Goal: Browse casually: Explore the website without a specific task or goal

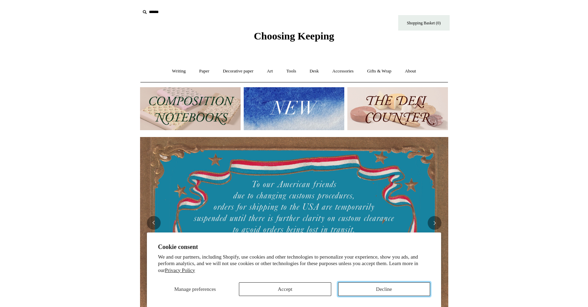
drag, startPoint x: 411, startPoint y: 293, endPoint x: 428, endPoint y: 283, distance: 19.8
click at [411, 292] on button "Decline" at bounding box center [384, 289] width 92 height 14
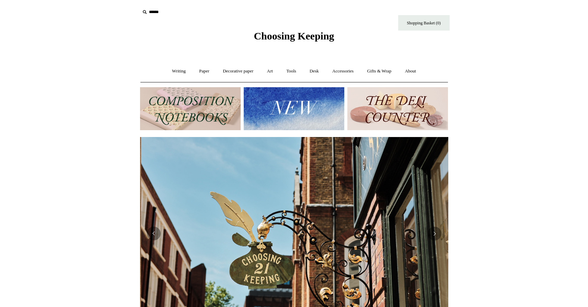
scroll to position [0, 308]
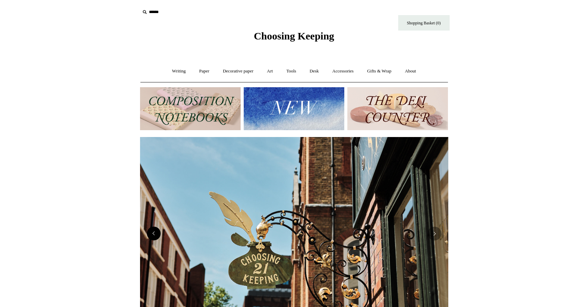
click at [155, 234] on button "Previous" at bounding box center [154, 234] width 14 height 14
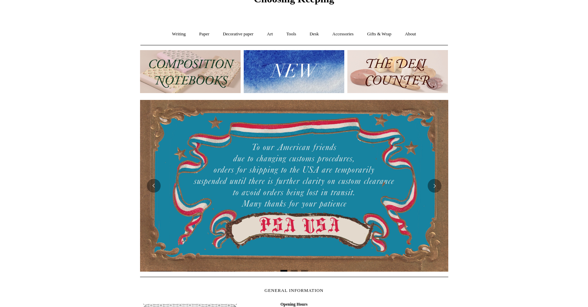
scroll to position [47, 0]
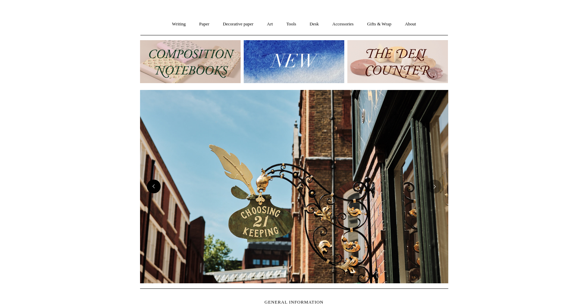
click at [154, 188] on button "Previous" at bounding box center [154, 187] width 14 height 14
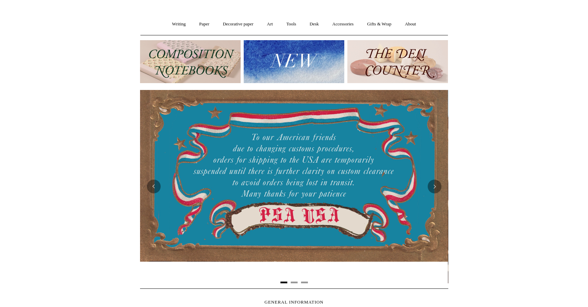
scroll to position [0, 0]
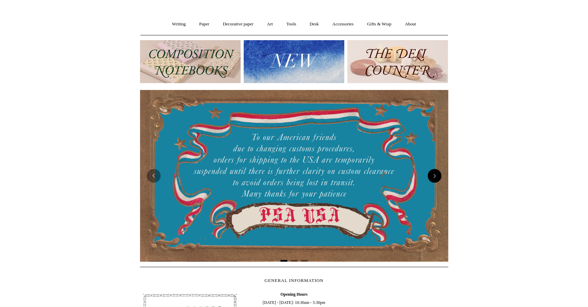
click at [434, 174] on button "Next" at bounding box center [435, 176] width 14 height 14
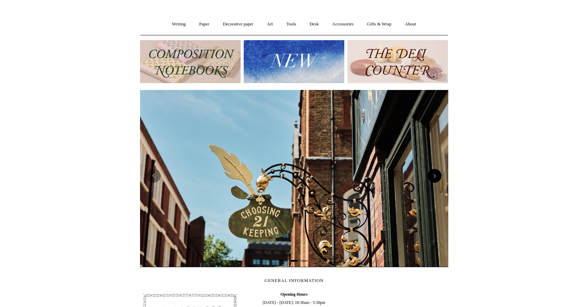
scroll to position [0, 308]
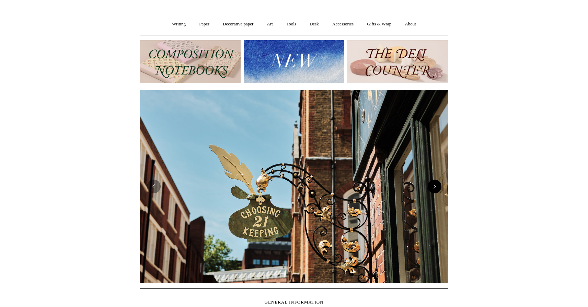
click at [436, 188] on button "Next" at bounding box center [435, 187] width 14 height 14
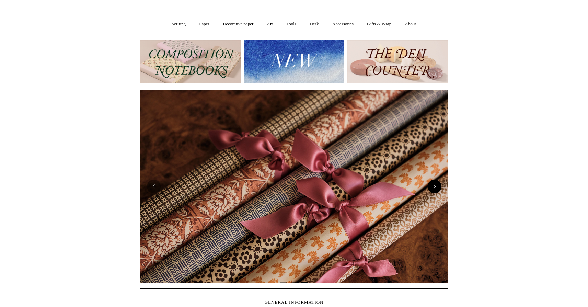
scroll to position [0, 617]
click at [436, 188] on button "Next" at bounding box center [435, 187] width 14 height 14
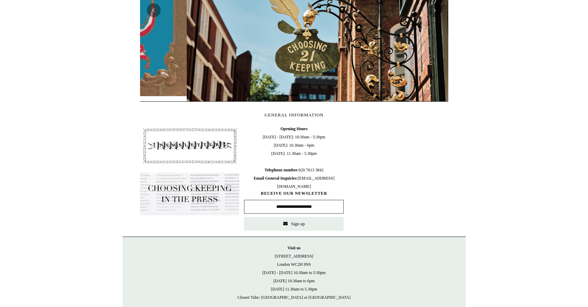
scroll to position [0, 308]
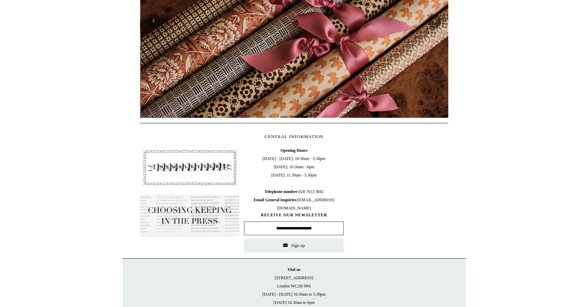
click at [503, 189] on html "Cookie consent We and our partners, including Shopify, use cookies and other te…" at bounding box center [294, 80] width 588 height 586
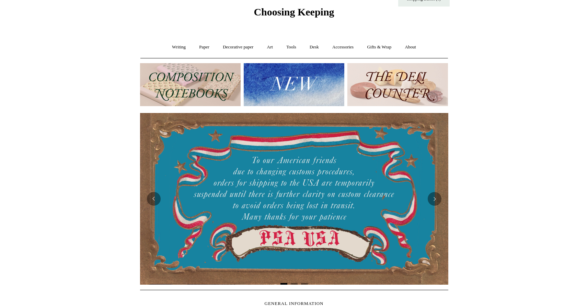
scroll to position [0, 0]
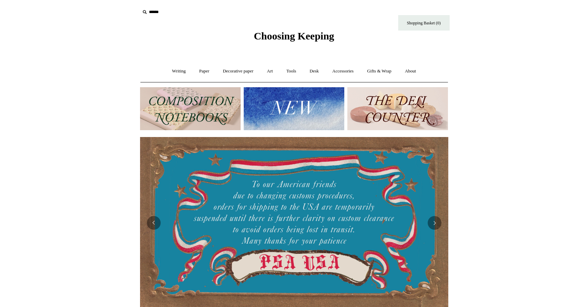
click at [511, 119] on html "Cookie consent We and our partners, including Shopify, use cookies and other te…" at bounding box center [294, 282] width 588 height 565
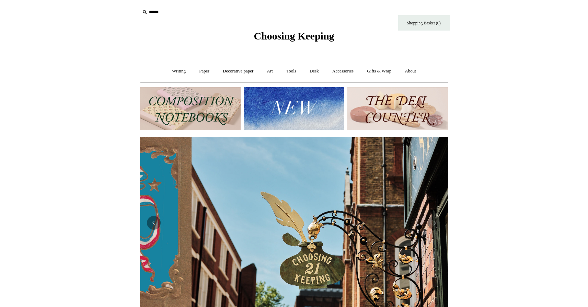
scroll to position [0, 308]
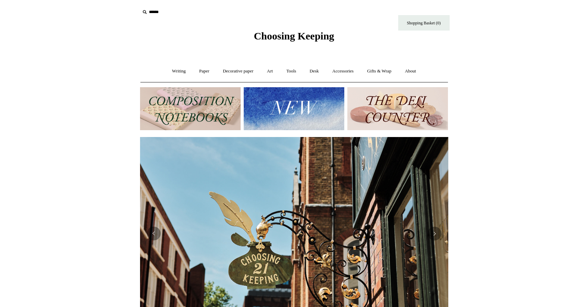
click at [202, 109] on img at bounding box center [190, 108] width 101 height 43
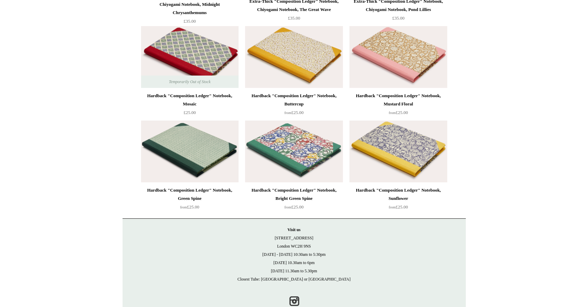
scroll to position [1876, 0]
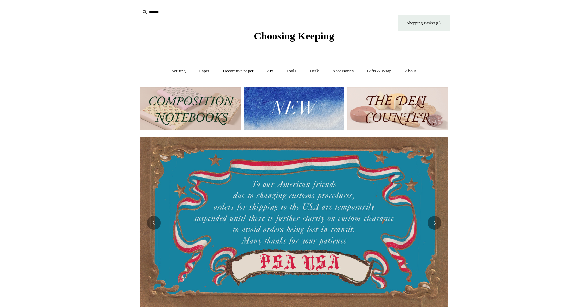
click at [313, 102] on img at bounding box center [294, 108] width 101 height 43
click at [370, 107] on img at bounding box center [397, 108] width 101 height 43
click at [325, 108] on img at bounding box center [294, 108] width 101 height 43
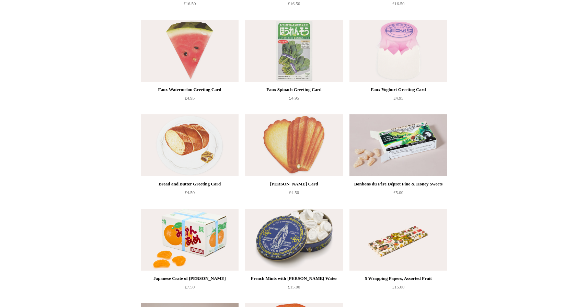
scroll to position [596, 0]
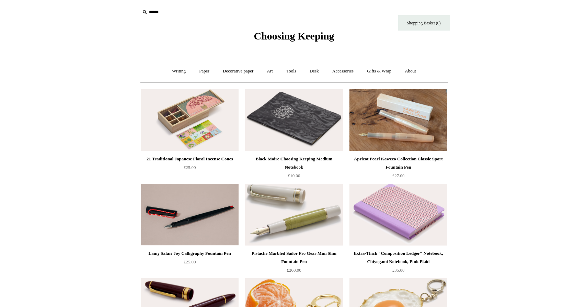
click at [234, 71] on link "Decorative paper +" at bounding box center [238, 71] width 43 height 18
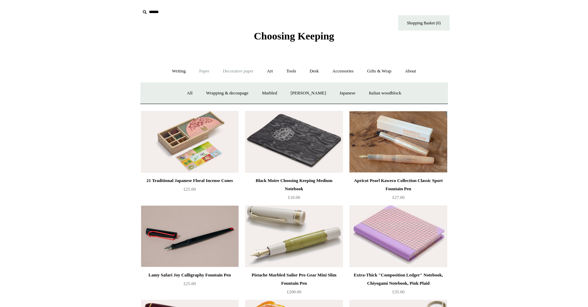
click at [194, 70] on link "Paper +" at bounding box center [204, 71] width 23 height 18
click at [197, 91] on link "Notebooks +" at bounding box center [198, 93] width 32 height 18
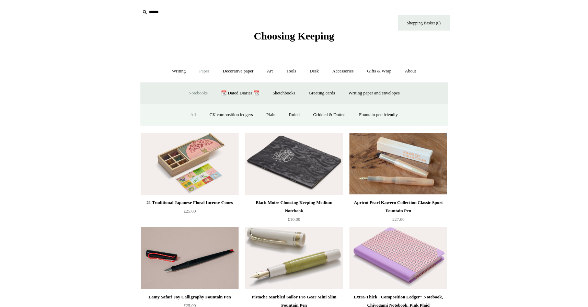
click at [191, 113] on link "All" at bounding box center [193, 115] width 18 height 18
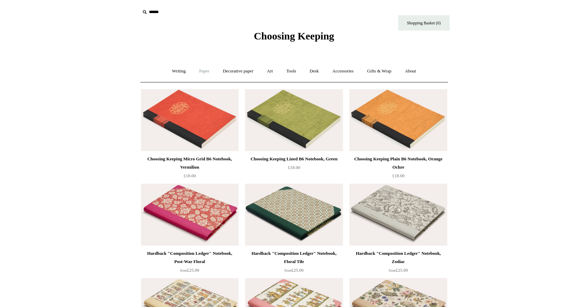
click at [203, 76] on link "Paper +" at bounding box center [204, 71] width 23 height 18
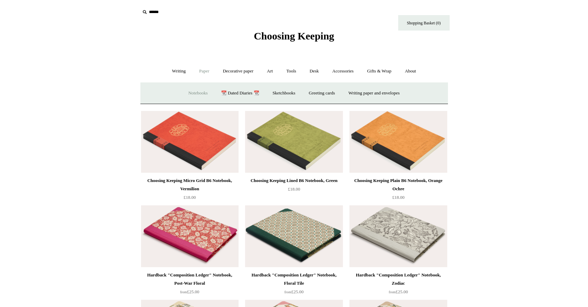
click at [198, 92] on link "Notebooks +" at bounding box center [198, 93] width 32 height 18
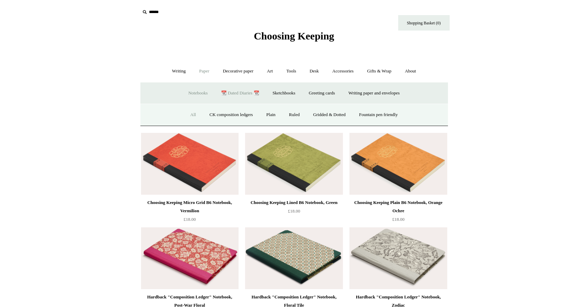
click at [238, 92] on link "📆 Dated Diaries 📆" at bounding box center [240, 93] width 50 height 18
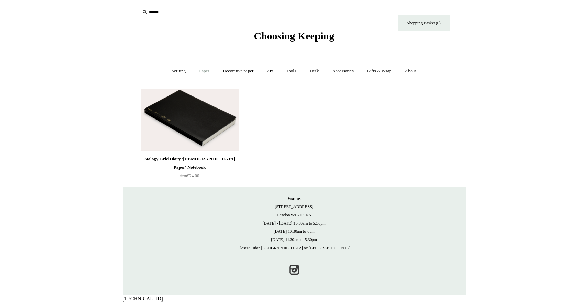
click at [207, 74] on link "Paper +" at bounding box center [204, 71] width 23 height 18
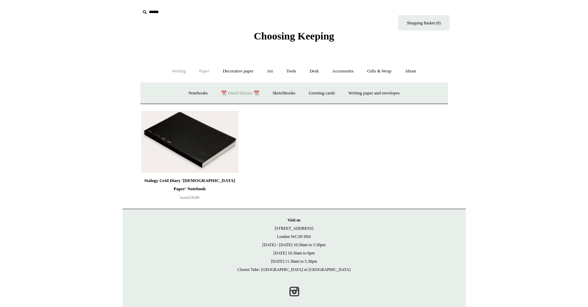
click at [177, 73] on link "Writing +" at bounding box center [179, 71] width 26 height 18
click at [194, 72] on link "Paper +" at bounding box center [204, 71] width 23 height 18
click at [290, 94] on link "Sketchbooks +" at bounding box center [283, 93] width 35 height 18
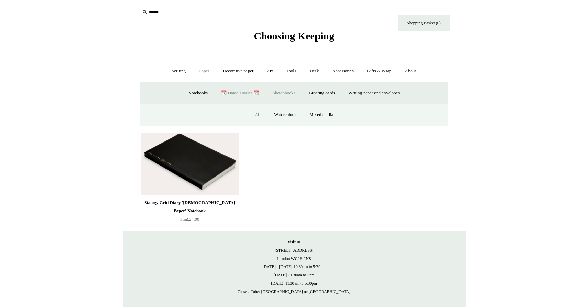
click at [253, 115] on link "All" at bounding box center [258, 115] width 18 height 18
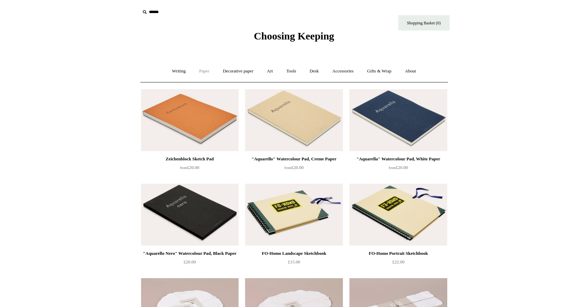
click at [202, 76] on link "Paper +" at bounding box center [204, 71] width 23 height 18
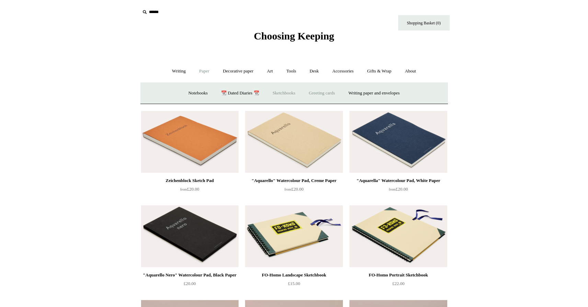
click at [326, 90] on link "Greeting cards +" at bounding box center [322, 93] width 38 height 18
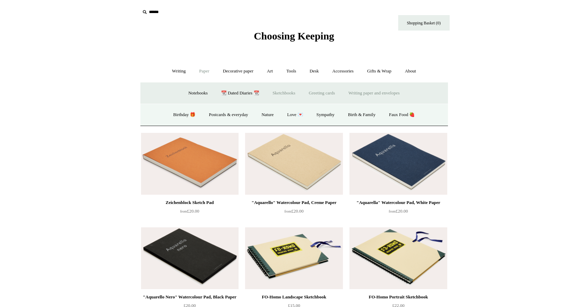
click at [397, 93] on link "Writing paper and envelopes +" at bounding box center [374, 93] width 64 height 18
click at [219, 110] on link "All" at bounding box center [222, 115] width 18 height 18
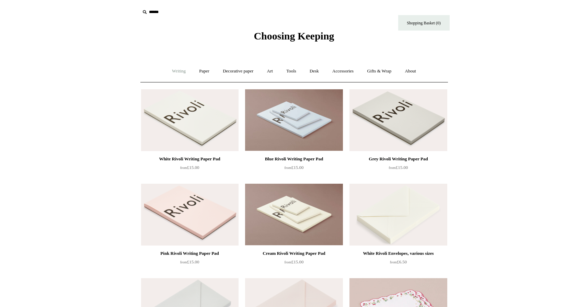
click at [169, 72] on link "Writing +" at bounding box center [179, 71] width 26 height 18
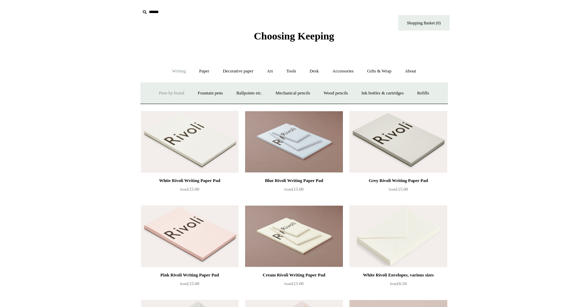
click at [162, 92] on link "Pens by brand +" at bounding box center [172, 93] width 38 height 18
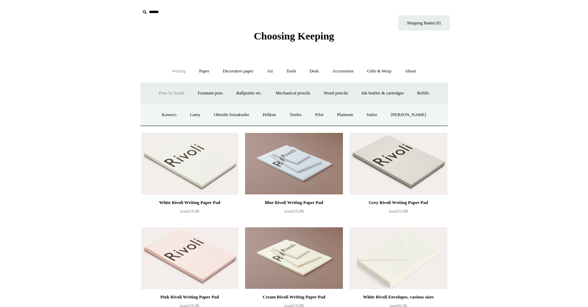
click at [162, 92] on link "Pens by brand -" at bounding box center [172, 93] width 38 height 18
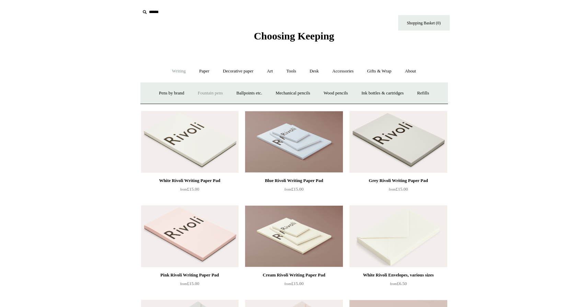
click at [199, 91] on link "Fountain pens +" at bounding box center [210, 93] width 37 height 18
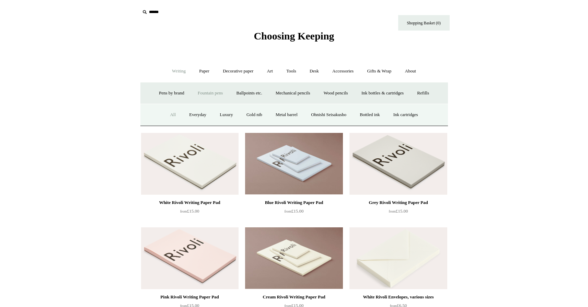
click at [170, 110] on link "All" at bounding box center [173, 115] width 18 height 18
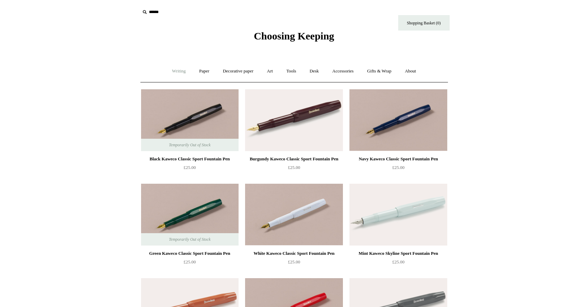
click at [175, 71] on link "Writing +" at bounding box center [179, 71] width 26 height 18
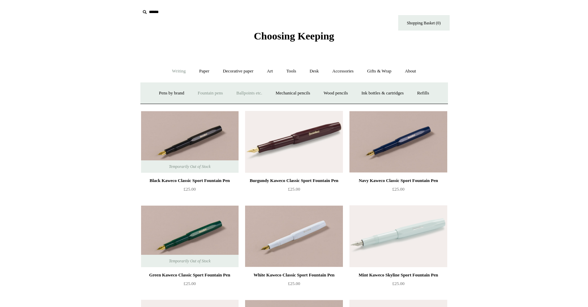
click at [256, 93] on link "Ballpoints etc. +" at bounding box center [249, 93] width 38 height 18
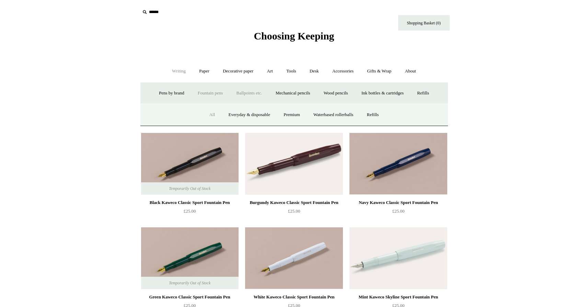
click at [205, 117] on link "All" at bounding box center [212, 115] width 18 height 18
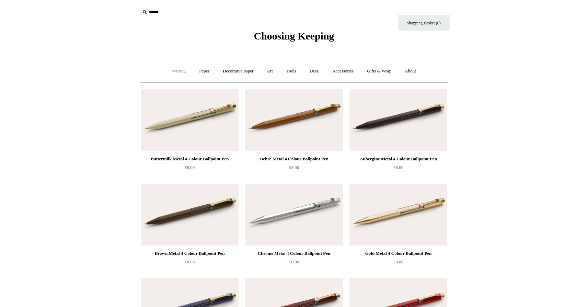
click at [182, 73] on link "Writing +" at bounding box center [179, 71] width 26 height 18
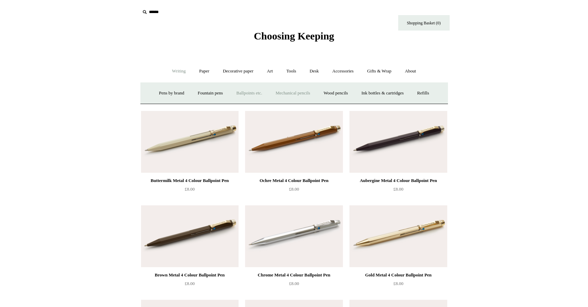
click at [297, 93] on link "Mechanical pencils +" at bounding box center [293, 93] width 47 height 18
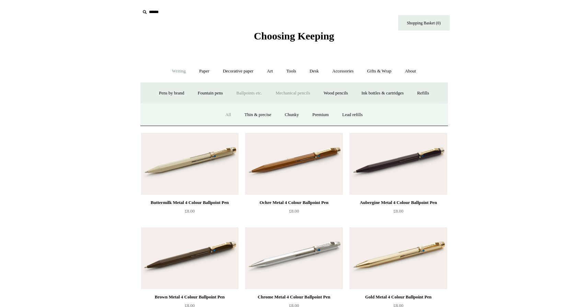
click at [222, 119] on link "All" at bounding box center [228, 115] width 18 height 18
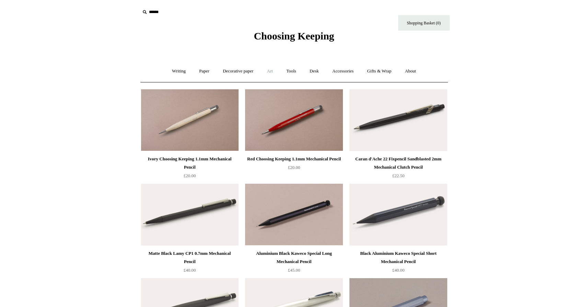
click at [274, 70] on link "Art +" at bounding box center [270, 71] width 18 height 18
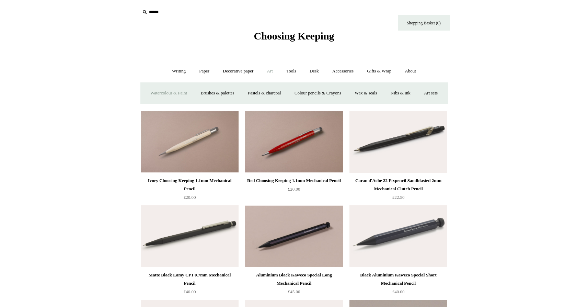
click at [177, 89] on link "Watercolour & Paint" at bounding box center [168, 93] width 49 height 18
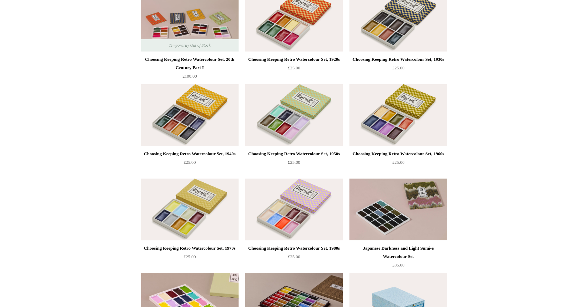
scroll to position [310, 0]
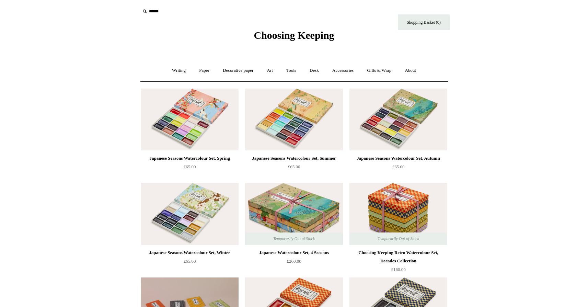
scroll to position [0, 0]
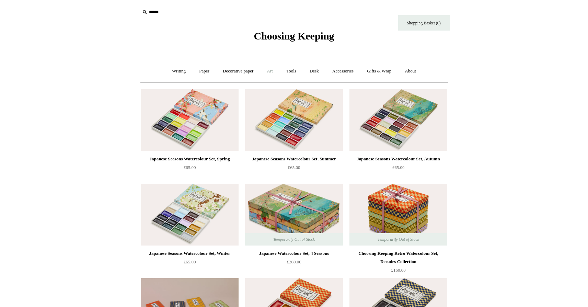
click at [272, 71] on link "Art +" at bounding box center [270, 71] width 18 height 18
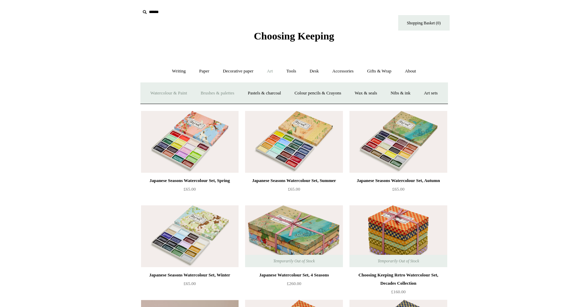
click at [240, 93] on link "Brushes & palettes" at bounding box center [217, 93] width 46 height 18
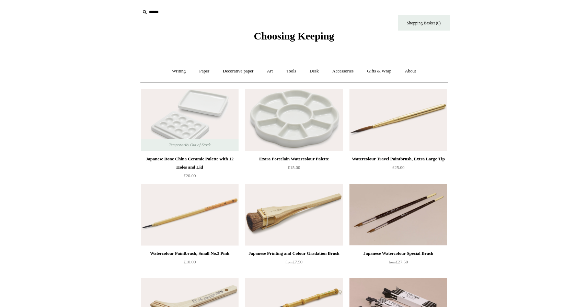
click at [241, 93] on div "Temporarily Out of Stock Japanese Bone China Ceramic Palette with 12 Holes and …" at bounding box center [189, 133] width 103 height 94
click at [272, 72] on link "Art +" at bounding box center [270, 71] width 18 height 18
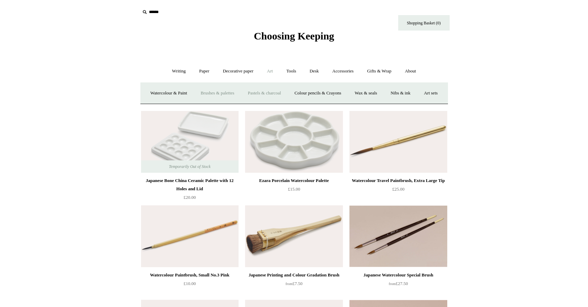
click at [275, 91] on link "Pastels & charcoal" at bounding box center [265, 93] width 46 height 18
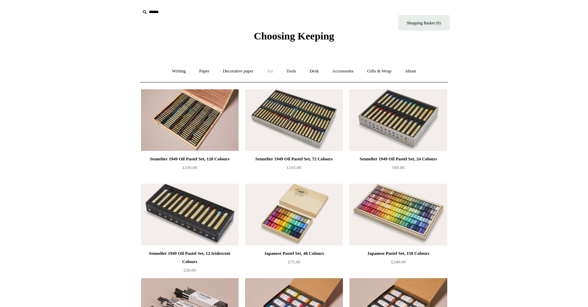
click at [272, 72] on link "Art +" at bounding box center [270, 71] width 18 height 18
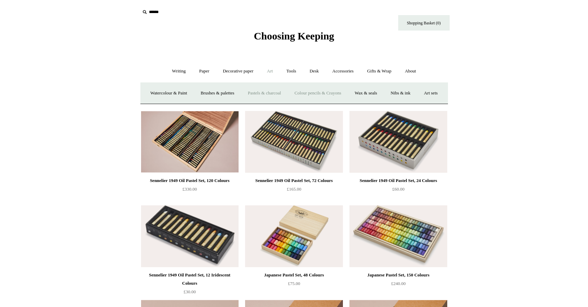
click at [338, 92] on link "Colour pencils & Crayons" at bounding box center [317, 93] width 59 height 18
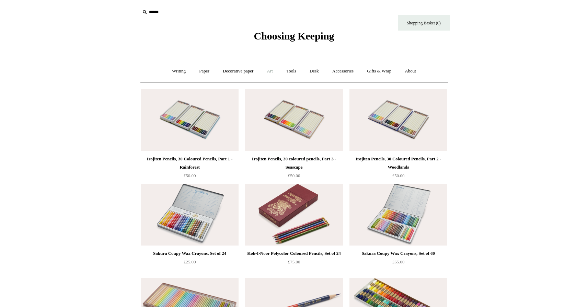
click at [273, 70] on link "Art +" at bounding box center [270, 71] width 18 height 18
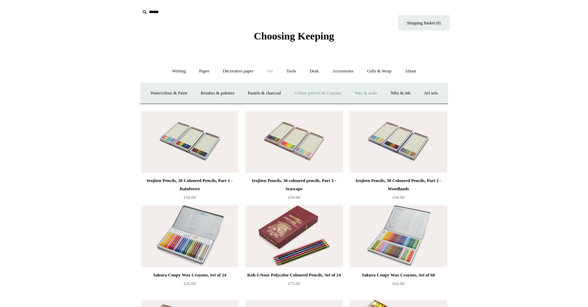
click at [373, 92] on link "Wax & seals" at bounding box center [365, 93] width 35 height 18
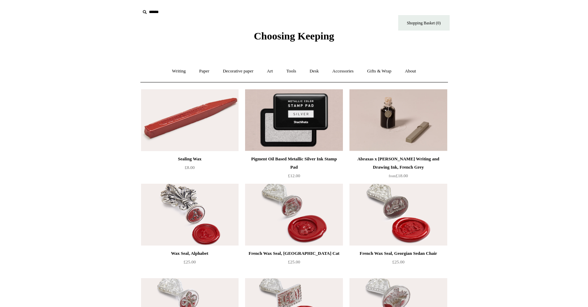
click at [273, 69] on link "Art +" at bounding box center [270, 71] width 18 height 18
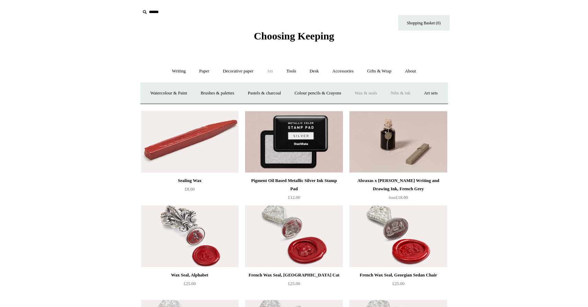
click at [417, 96] on link "Nibs & ink" at bounding box center [401, 93] width 32 height 18
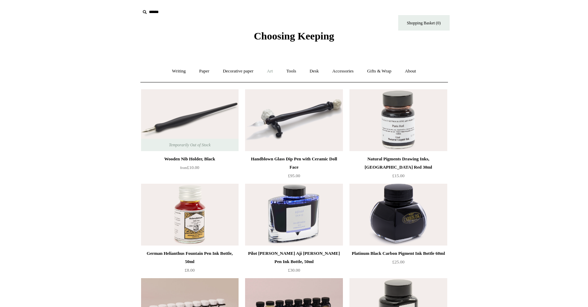
click at [271, 74] on link "Art +" at bounding box center [270, 71] width 18 height 18
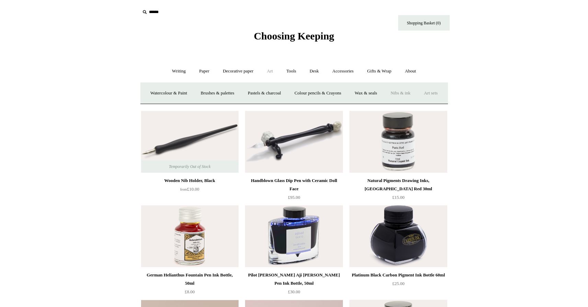
click at [418, 102] on link "Art sets" at bounding box center [431, 93] width 26 height 18
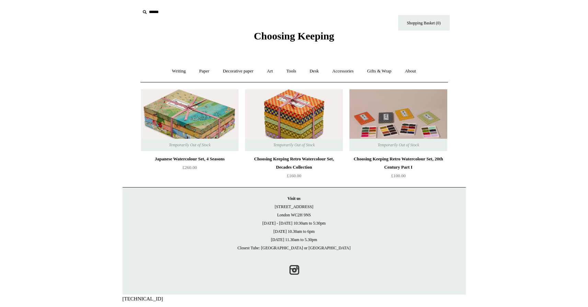
click at [478, 114] on html "Menu Choosing Keeping * Shipping Information Shopping Basket (0) * ⤺ + +" at bounding box center [294, 151] width 588 height 303
click at [293, 71] on link "Tools +" at bounding box center [291, 71] width 22 height 18
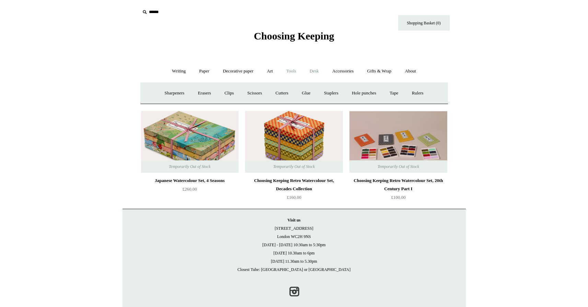
click at [311, 72] on link "Desk +" at bounding box center [315, 71] width 22 height 18
click at [202, 89] on link "Pen pots" at bounding box center [212, 93] width 27 height 18
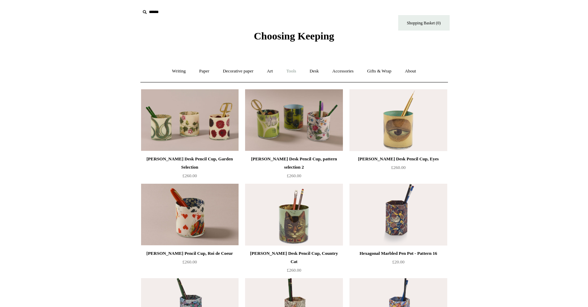
click at [301, 77] on link "Tools +" at bounding box center [291, 71] width 22 height 18
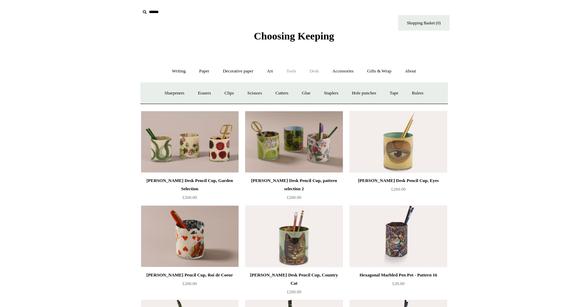
click at [312, 75] on link "Desk +" at bounding box center [315, 71] width 22 height 18
click at [254, 93] on link "Boxes & archiving" at bounding box center [250, 93] width 46 height 18
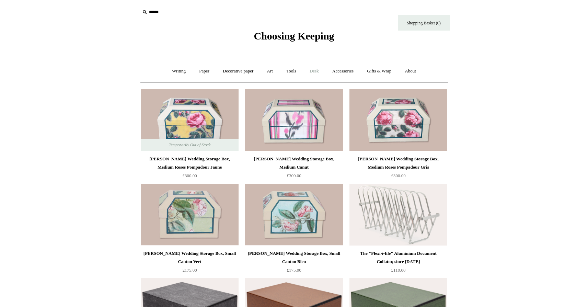
click at [311, 78] on link "Desk +" at bounding box center [315, 71] width 22 height 18
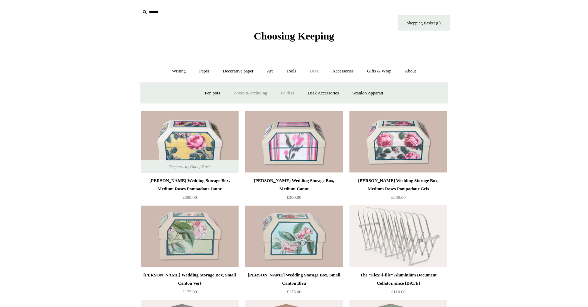
click at [288, 90] on link "Folders" at bounding box center [288, 93] width 26 height 18
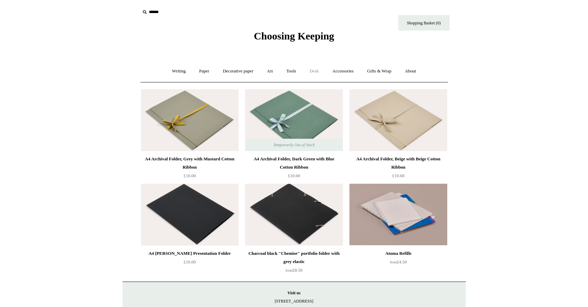
click at [313, 76] on link "Desk +" at bounding box center [315, 71] width 22 height 18
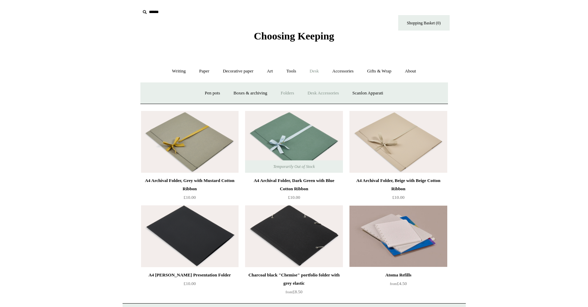
click at [319, 90] on link "Desk Accessories" at bounding box center [323, 93] width 44 height 18
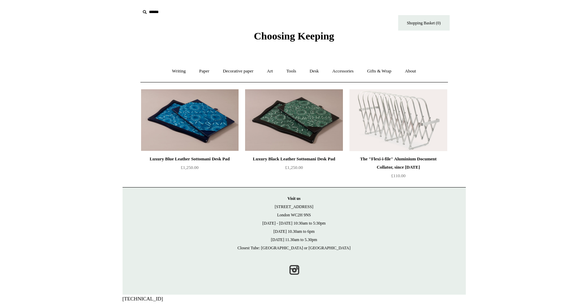
click at [315, 73] on link "Desk +" at bounding box center [315, 71] width 22 height 18
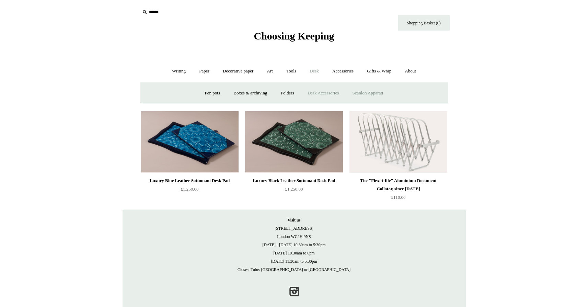
click at [365, 90] on link "Scanlon Apparati" at bounding box center [367, 93] width 43 height 18
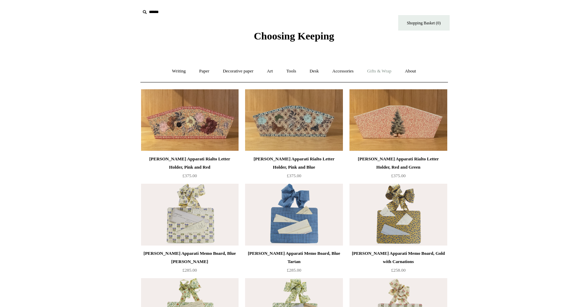
click at [386, 74] on link "Gifts & Wrap +" at bounding box center [379, 71] width 37 height 18
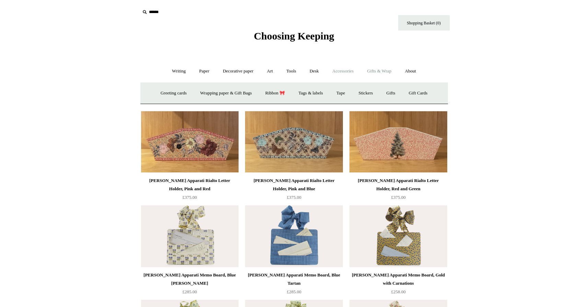
click at [355, 74] on link "Accessories +" at bounding box center [343, 71] width 34 height 18
click at [176, 96] on link "Personal Accessories +" at bounding box center [177, 93] width 50 height 18
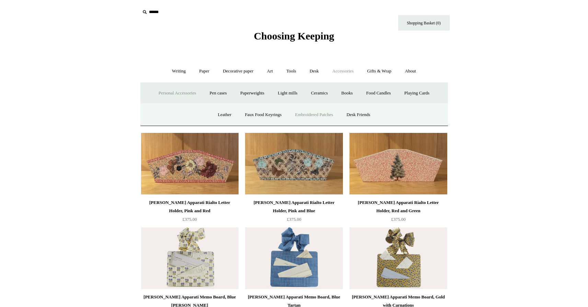
click at [307, 114] on link "Embroidered Patches" at bounding box center [314, 115] width 50 height 18
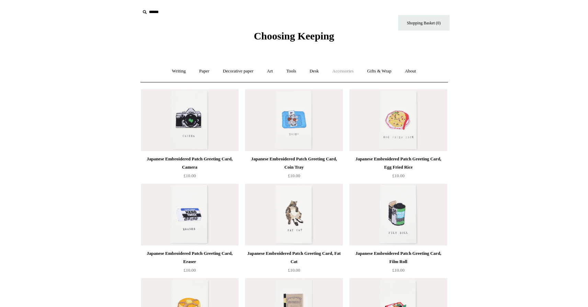
click at [344, 76] on link "Accessories +" at bounding box center [343, 71] width 34 height 18
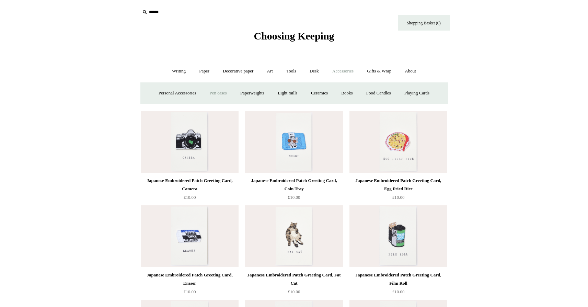
click at [222, 96] on link "Pen cases" at bounding box center [218, 93] width 30 height 18
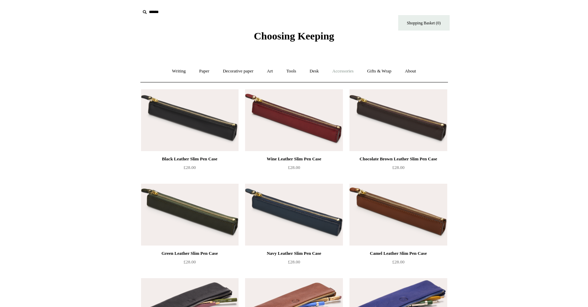
click at [352, 73] on link "Accessories +" at bounding box center [343, 71] width 34 height 18
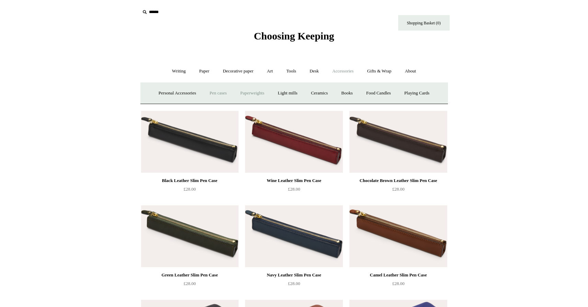
click at [245, 94] on link "Paperweights +" at bounding box center [252, 93] width 36 height 18
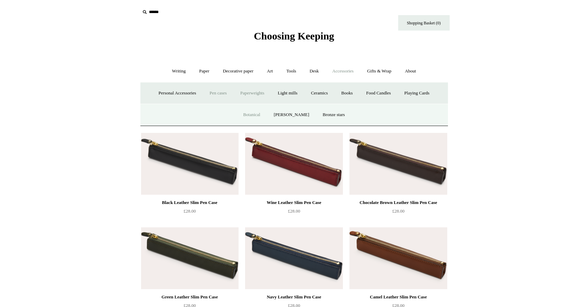
click at [254, 111] on link "Botanical" at bounding box center [252, 115] width 30 height 18
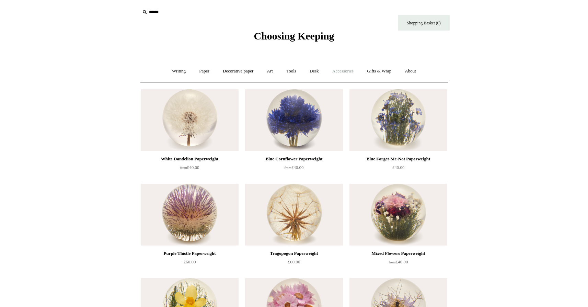
click at [344, 70] on link "Accessories +" at bounding box center [343, 71] width 34 height 18
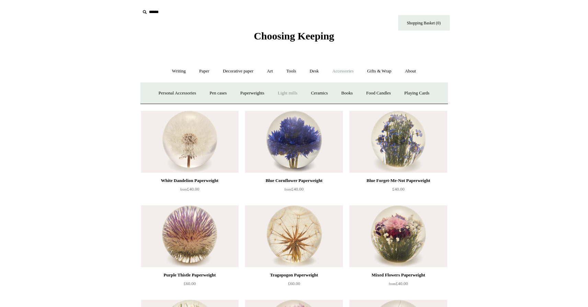
click at [294, 92] on link "Light mills" at bounding box center [288, 93] width 32 height 18
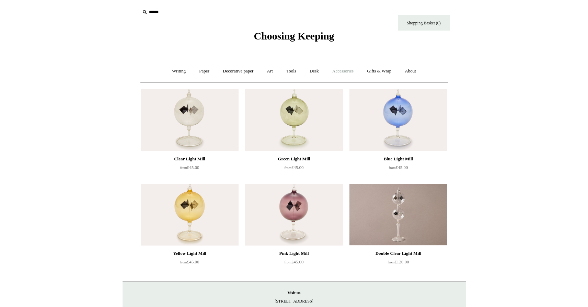
click at [345, 75] on link "Accessories +" at bounding box center [343, 71] width 34 height 18
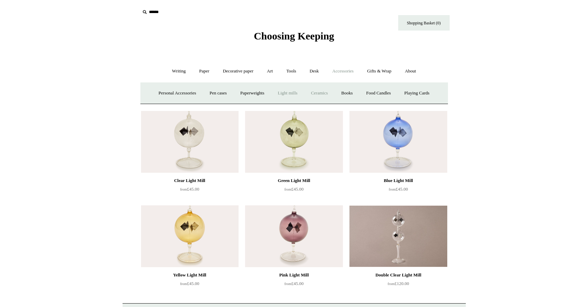
click at [326, 95] on link "Ceramics +" at bounding box center [319, 93] width 29 height 18
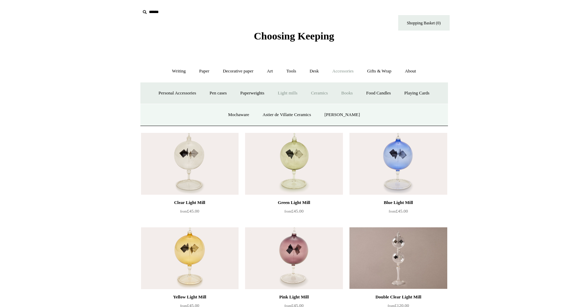
click at [347, 92] on link "Books" at bounding box center [347, 93] width 24 height 18
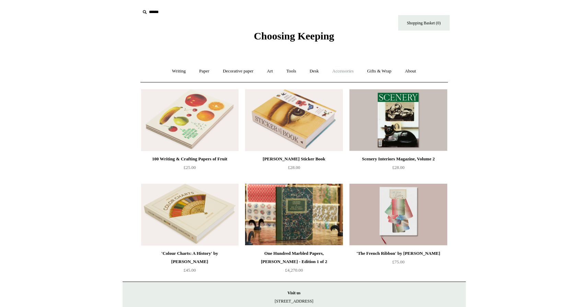
click at [342, 78] on link "Accessories +" at bounding box center [343, 71] width 34 height 18
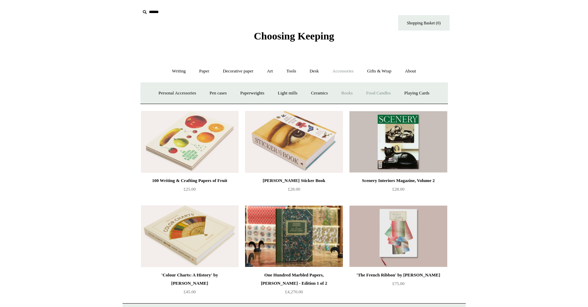
click at [383, 94] on link "Food Candles" at bounding box center [378, 93] width 37 height 18
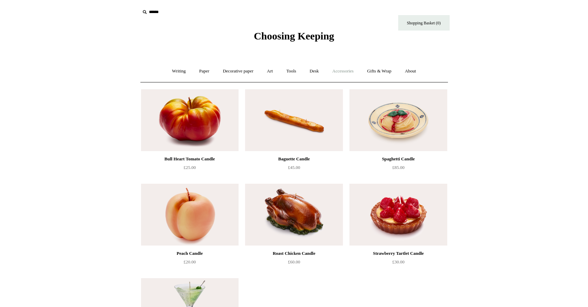
click at [352, 74] on link "Accessories +" at bounding box center [343, 71] width 34 height 18
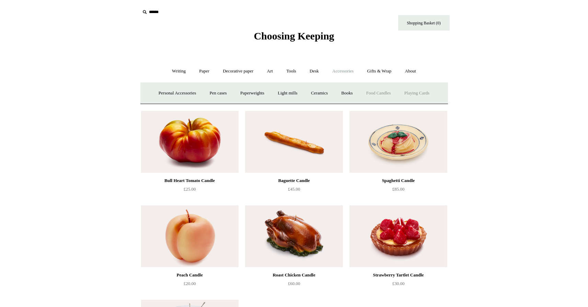
click at [416, 92] on link "Playing Cards" at bounding box center [416, 93] width 37 height 18
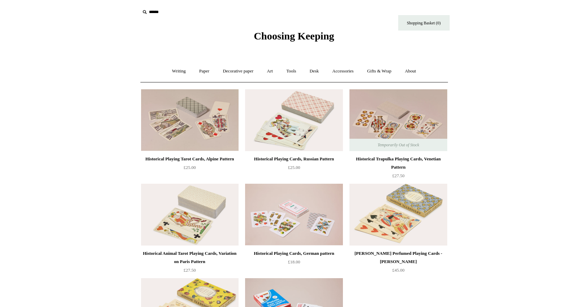
click at [473, 189] on html "Menu Choosing Keeping * Shipping Information Shopping Basket (0) * ⤺ + +" at bounding box center [294, 246] width 588 height 492
click at [381, 209] on img at bounding box center [399, 215] width 98 height 62
click at [379, 72] on link "Gifts & Wrap +" at bounding box center [379, 71] width 37 height 18
